Goal: Information Seeking & Learning: Learn about a topic

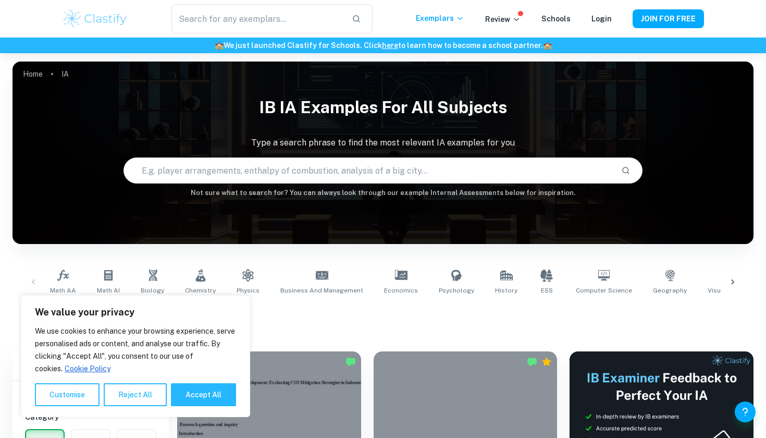
scroll to position [200, 0]
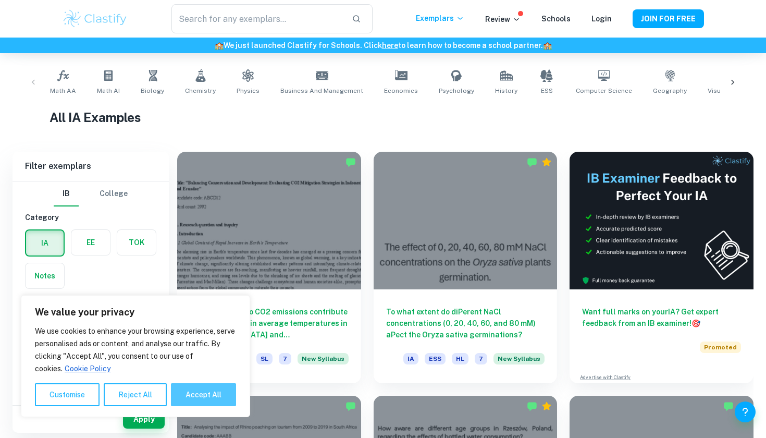
click at [217, 394] on button "Accept All" at bounding box center [203, 394] width 65 height 23
checkbox input "true"
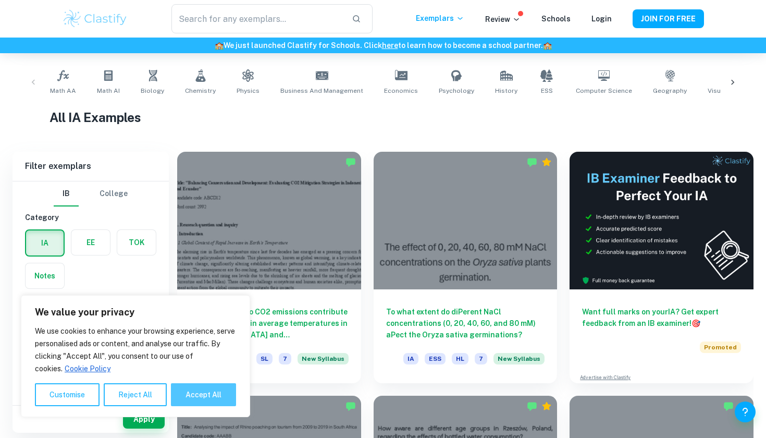
checkbox input "true"
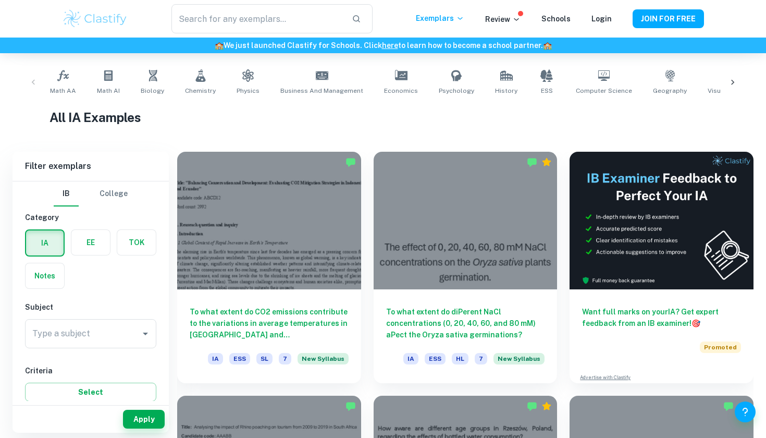
click at [93, 246] on label "button" at bounding box center [90, 242] width 39 height 25
click at [0, 0] on input "radio" at bounding box center [0, 0] width 0 height 0
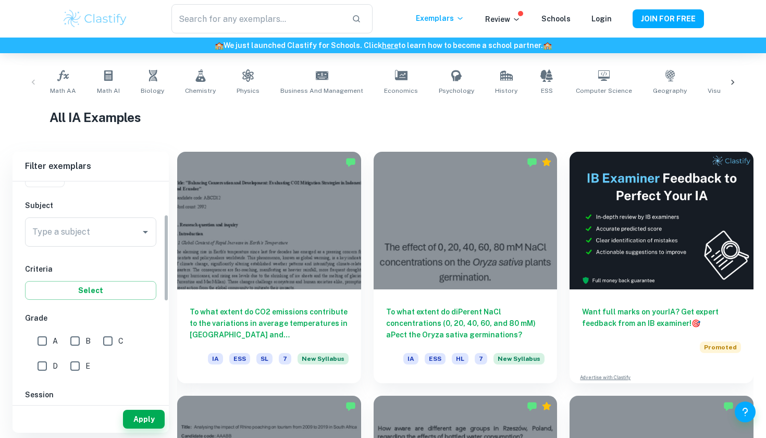
scroll to position [58, 0]
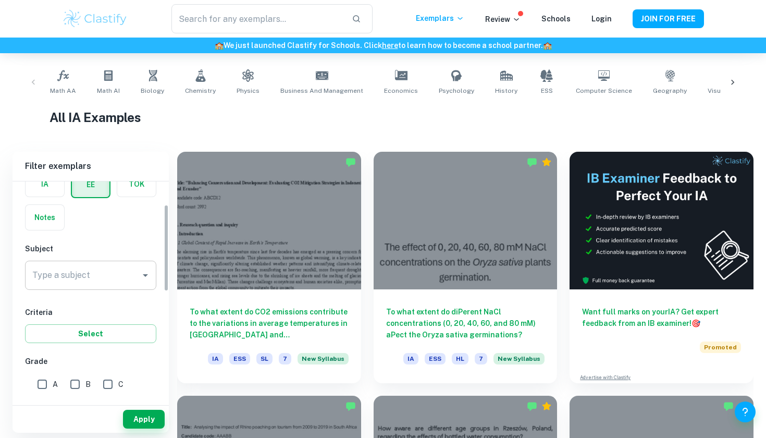
click at [119, 276] on input "Type a subject" at bounding box center [83, 275] width 106 height 20
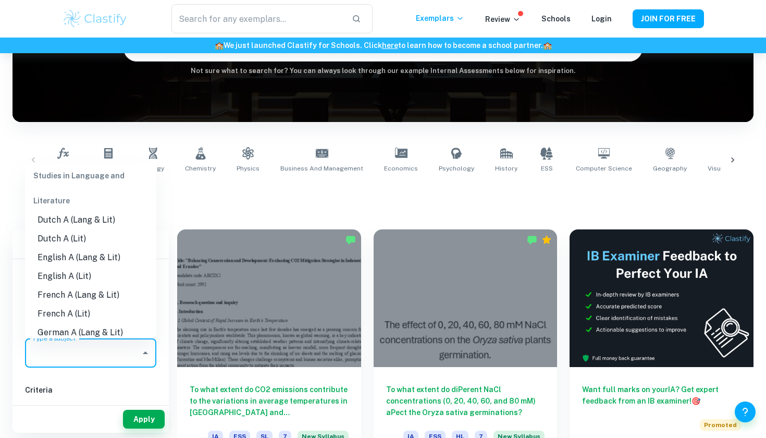
scroll to position [85, 0]
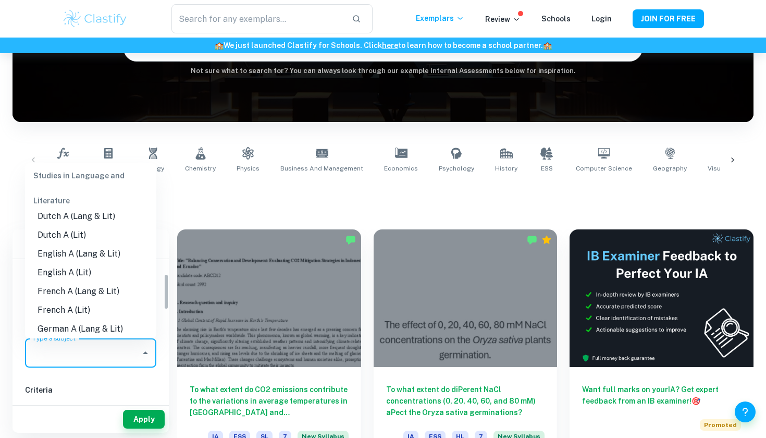
click at [82, 386] on h6 "Criteria" at bounding box center [90, 389] width 131 height 11
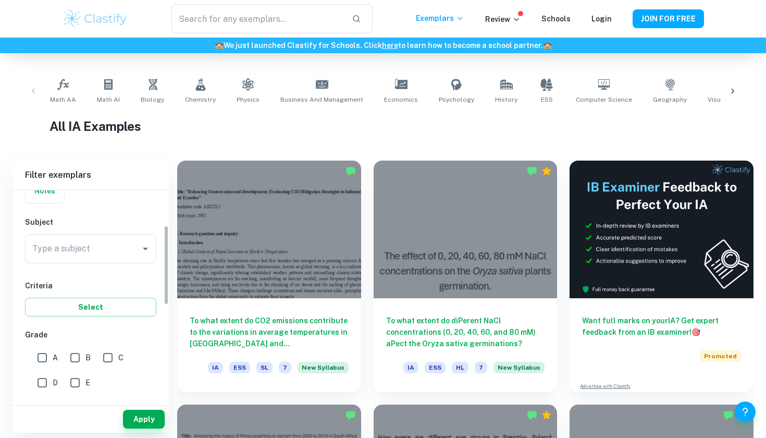
scroll to position [92, 0]
click at [108, 250] on input "Type a subject" at bounding box center [83, 250] width 106 height 20
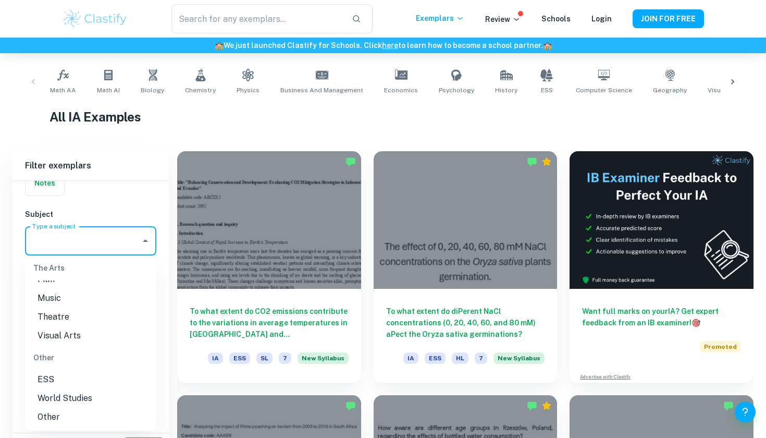
scroll to position [230, 0]
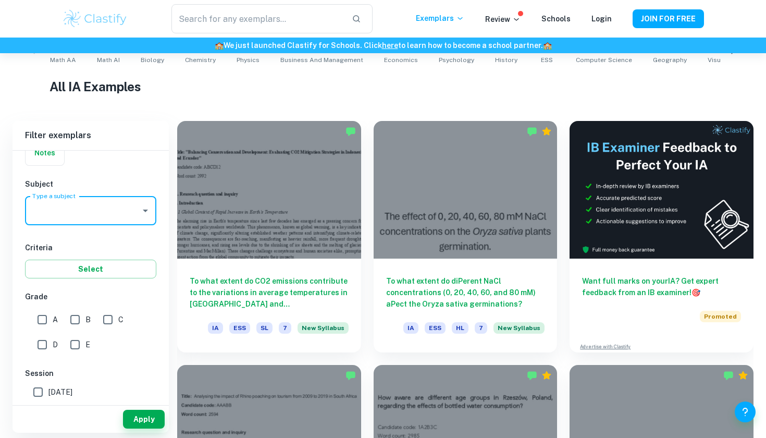
click at [105, 206] on input "Type a subject" at bounding box center [83, 211] width 106 height 20
click at [146, 213] on icon "Open" at bounding box center [145, 210] width 13 height 13
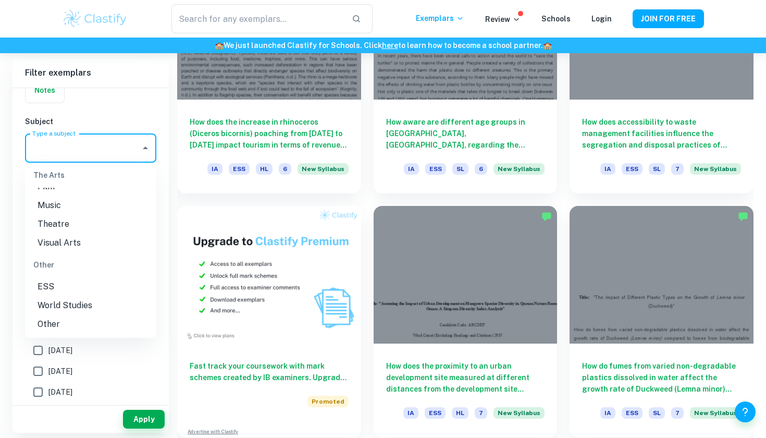
scroll to position [659, 0]
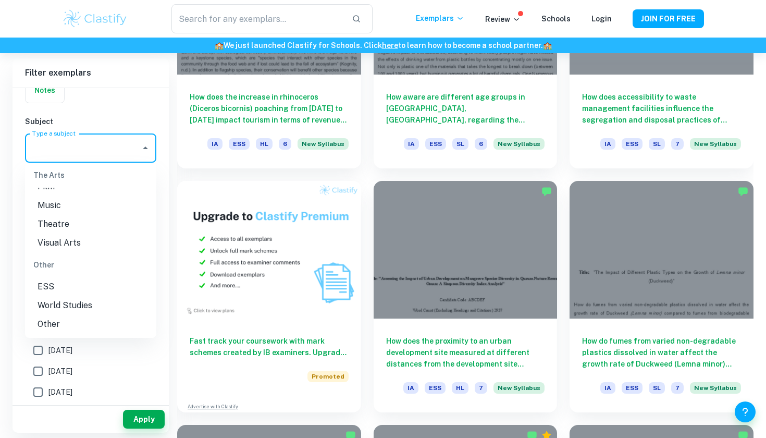
click at [81, 303] on li "World Studies" at bounding box center [90, 305] width 131 height 19
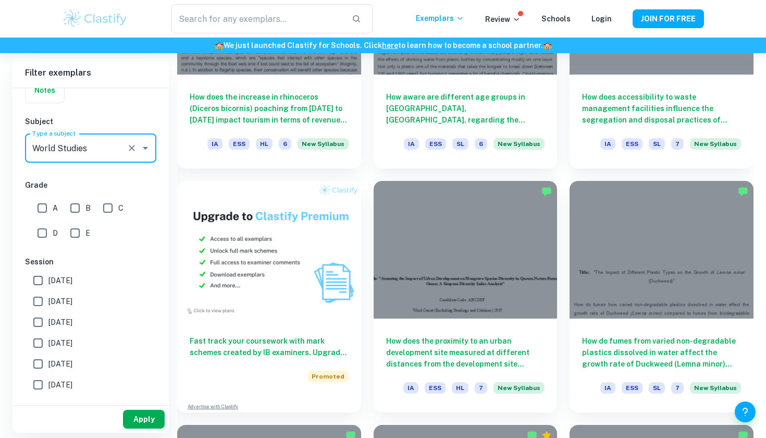
click at [147, 415] on button "Apply" at bounding box center [144, 418] width 42 height 19
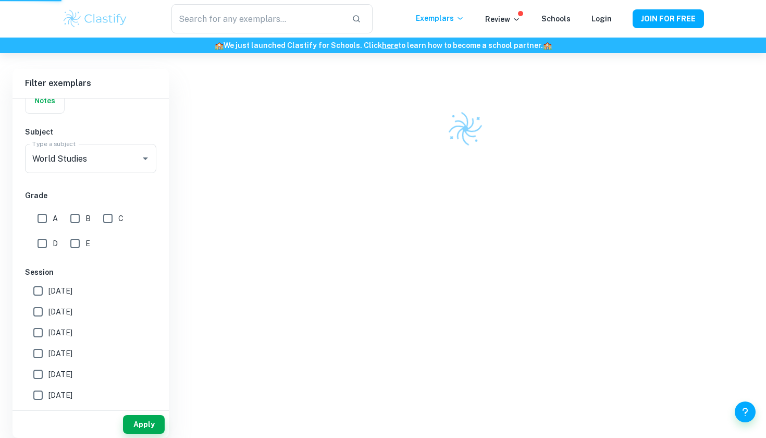
scroll to position [272, 0]
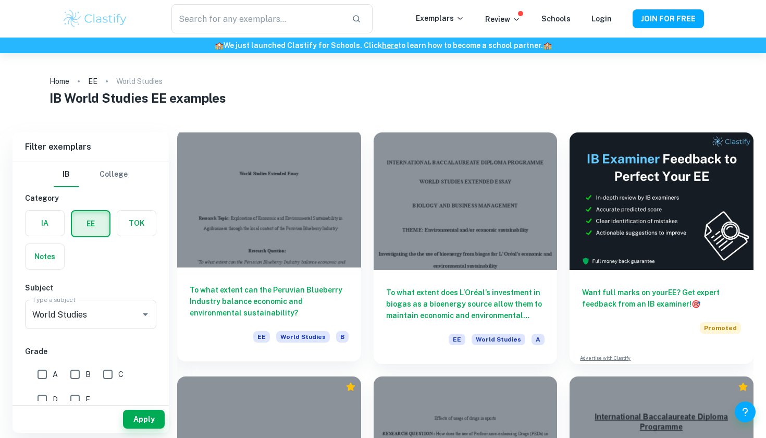
click at [234, 252] on div at bounding box center [269, 199] width 184 height 138
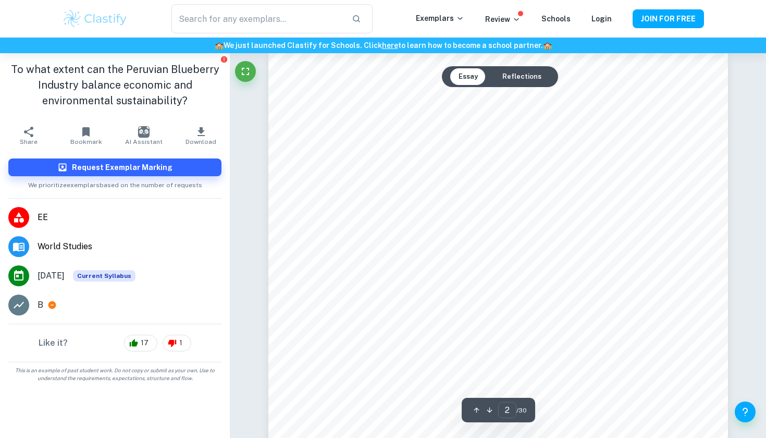
scroll to position [686, 0]
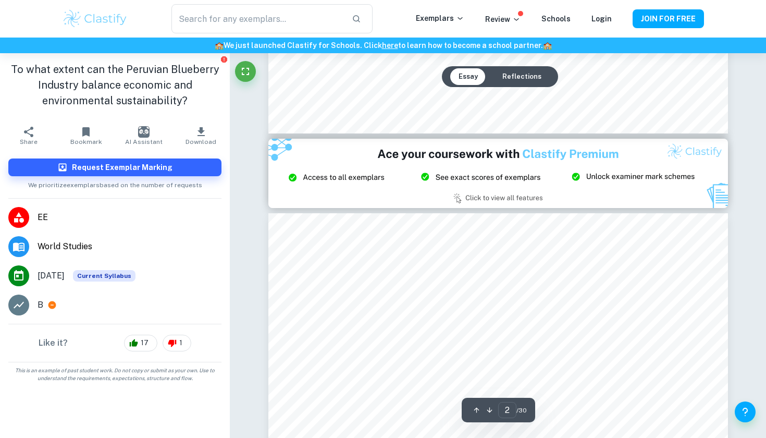
type input "3"
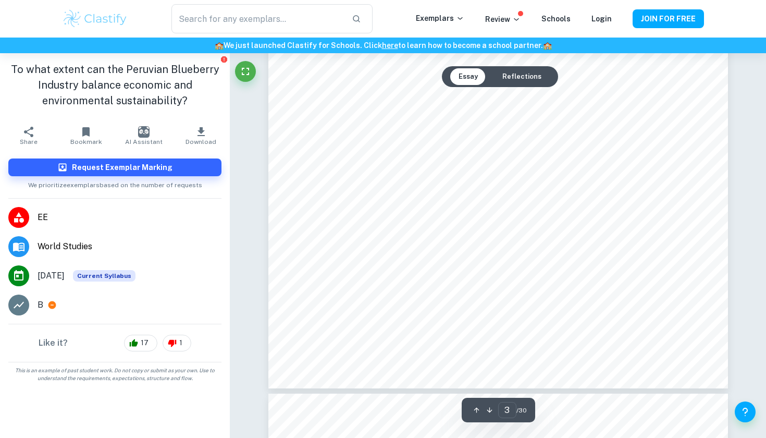
scroll to position [1618, 0]
